Goal: Use online tool/utility: Utilize a website feature to perform a specific function

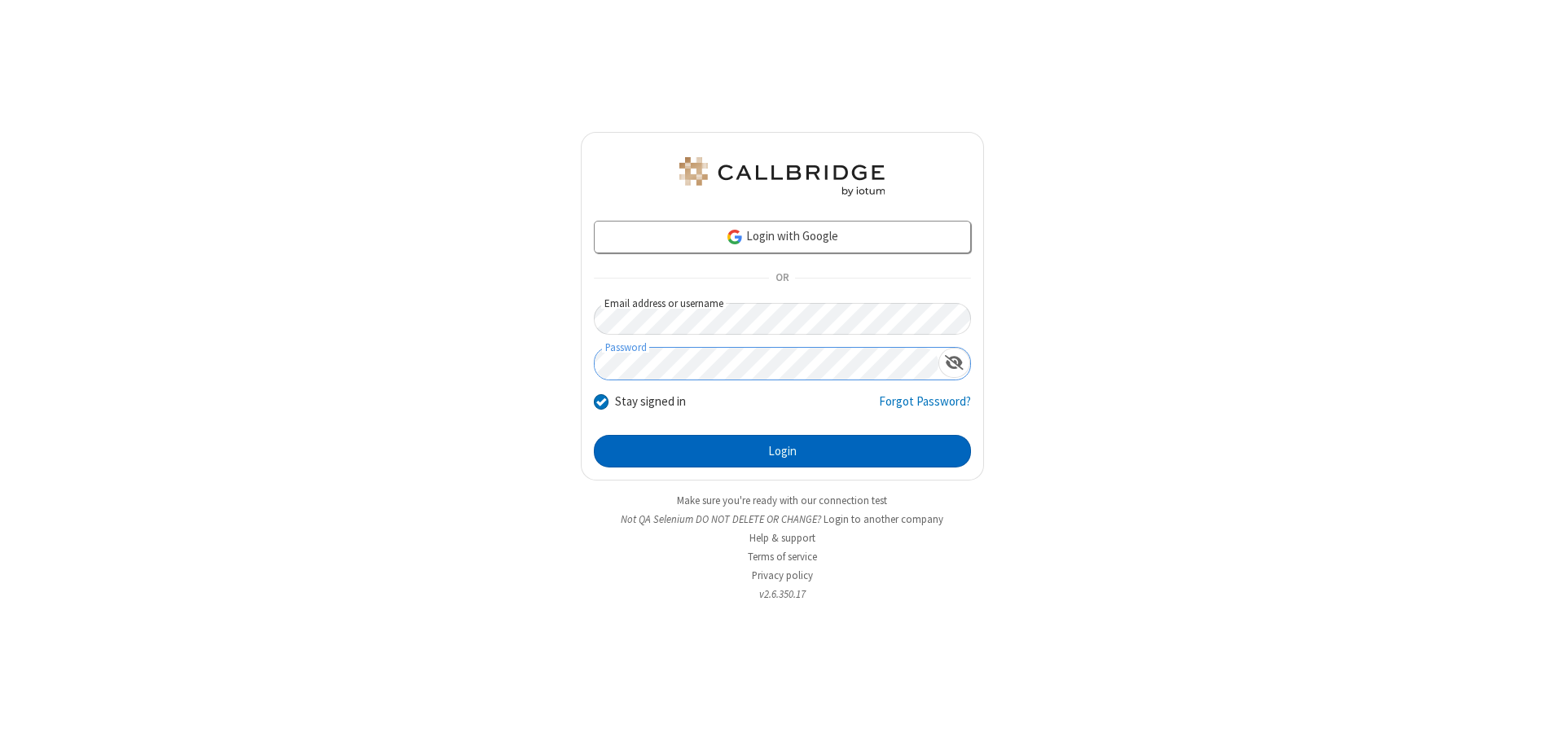
click at [782, 451] on button "Login" at bounding box center [782, 451] width 377 height 33
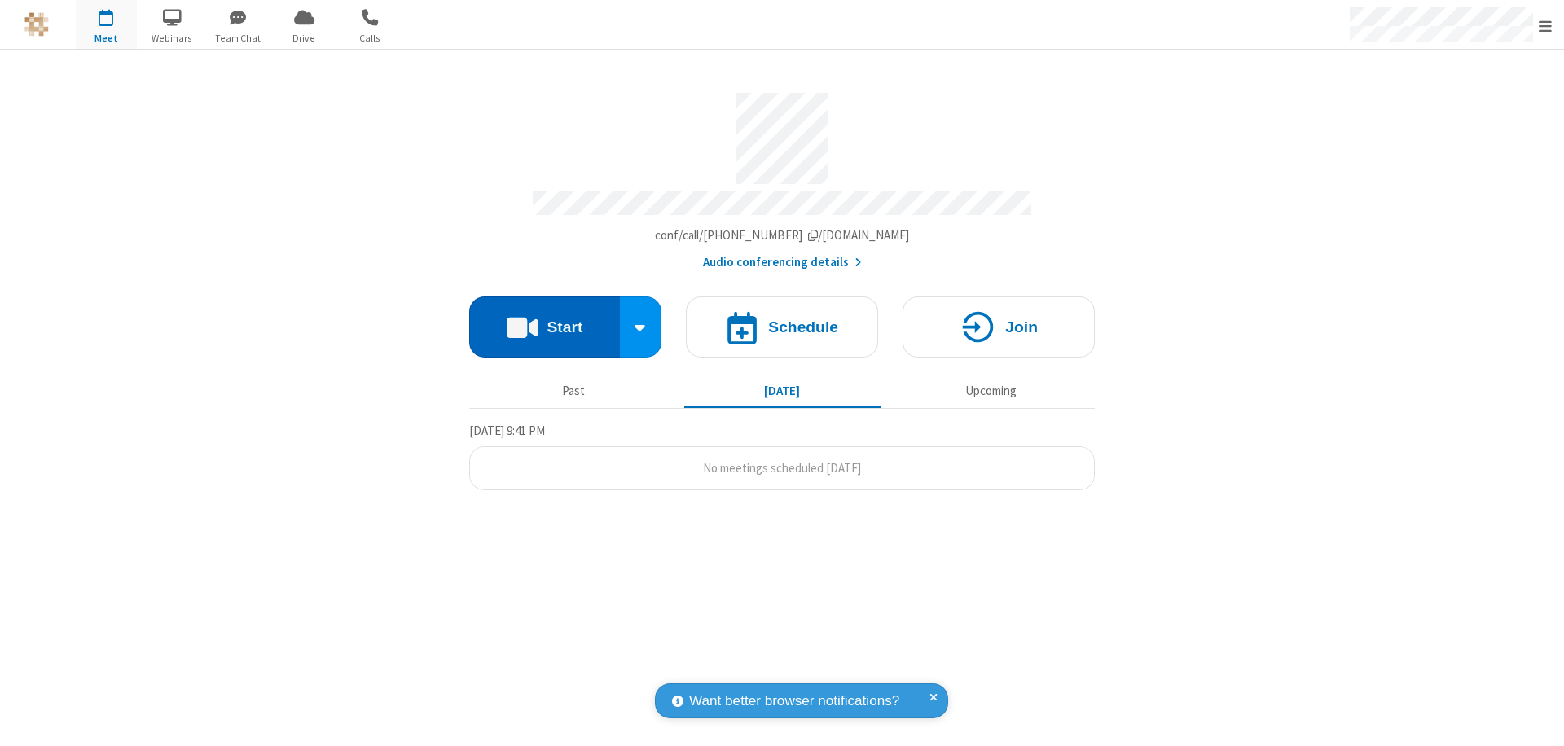
click at [544, 319] on button "Start" at bounding box center [544, 327] width 151 height 61
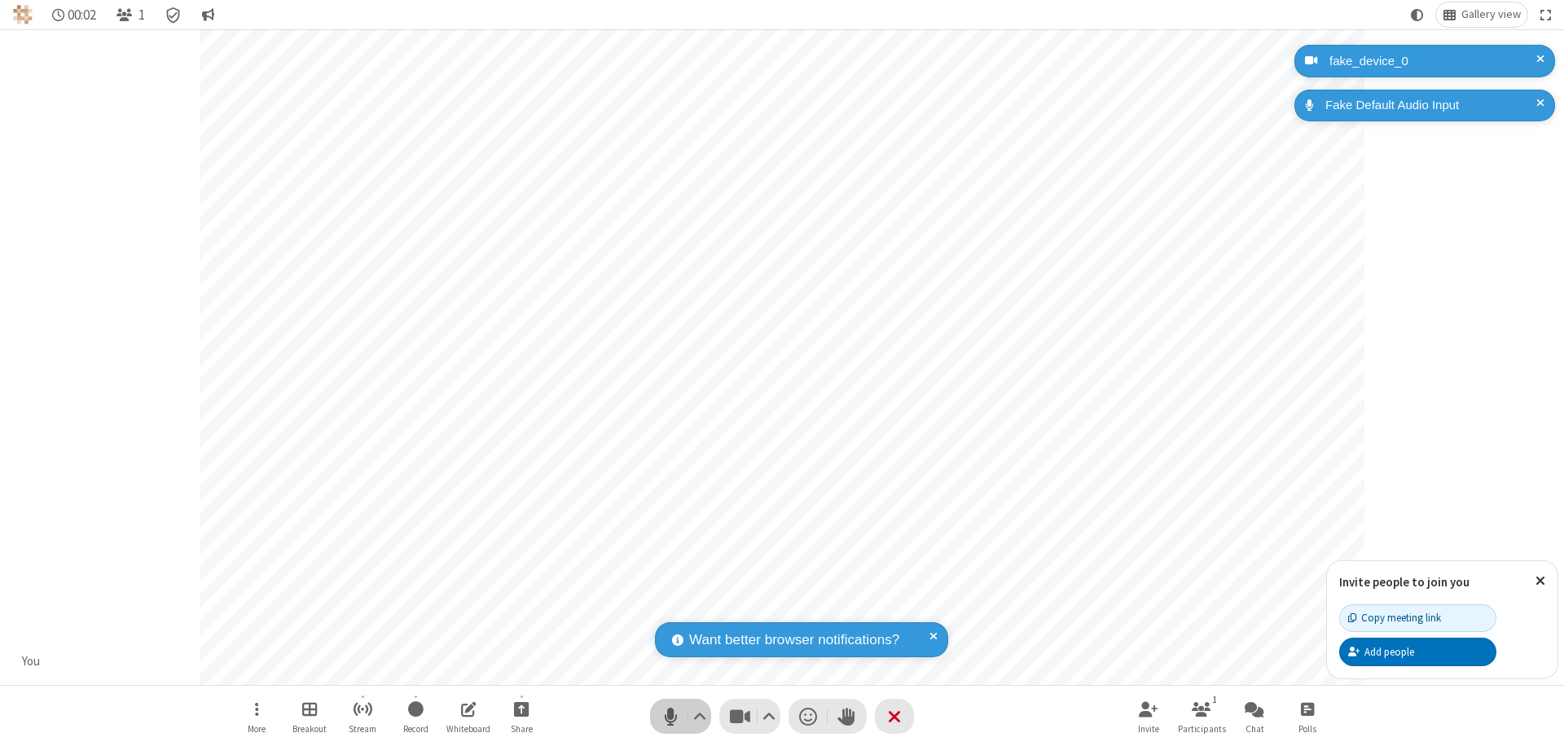
click at [670, 716] on span "Mute (⌘+Shift+A)" at bounding box center [670, 717] width 24 height 24
click at [670, 716] on span "Unmute (⌘+Shift+A)" at bounding box center [670, 717] width 24 height 24
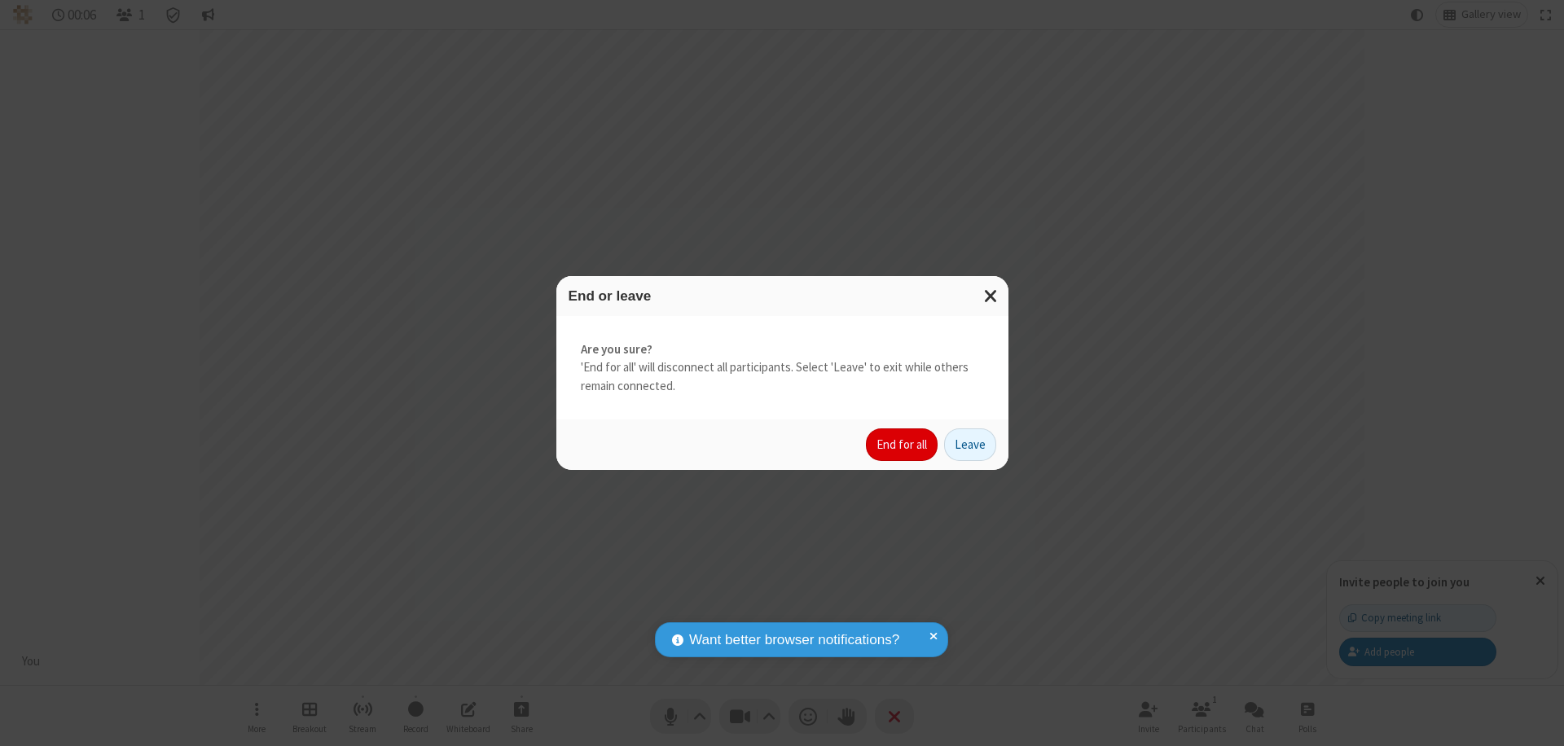
click at [903, 445] on button "End for all" at bounding box center [902, 445] width 72 height 33
